Goal: Transaction & Acquisition: Purchase product/service

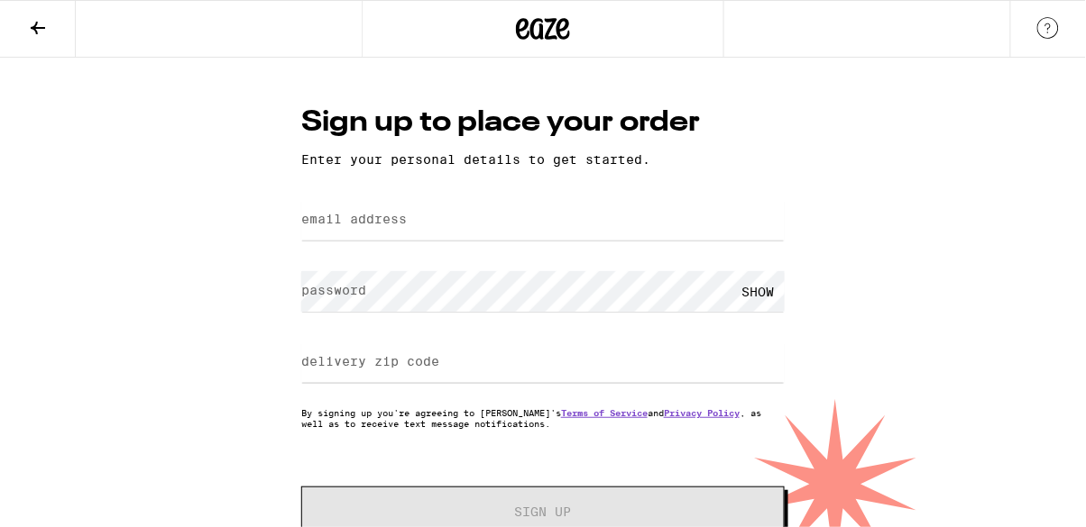
click at [39, 32] on icon at bounding box center [38, 28] width 22 height 22
